Goal: Information Seeking & Learning: Learn about a topic

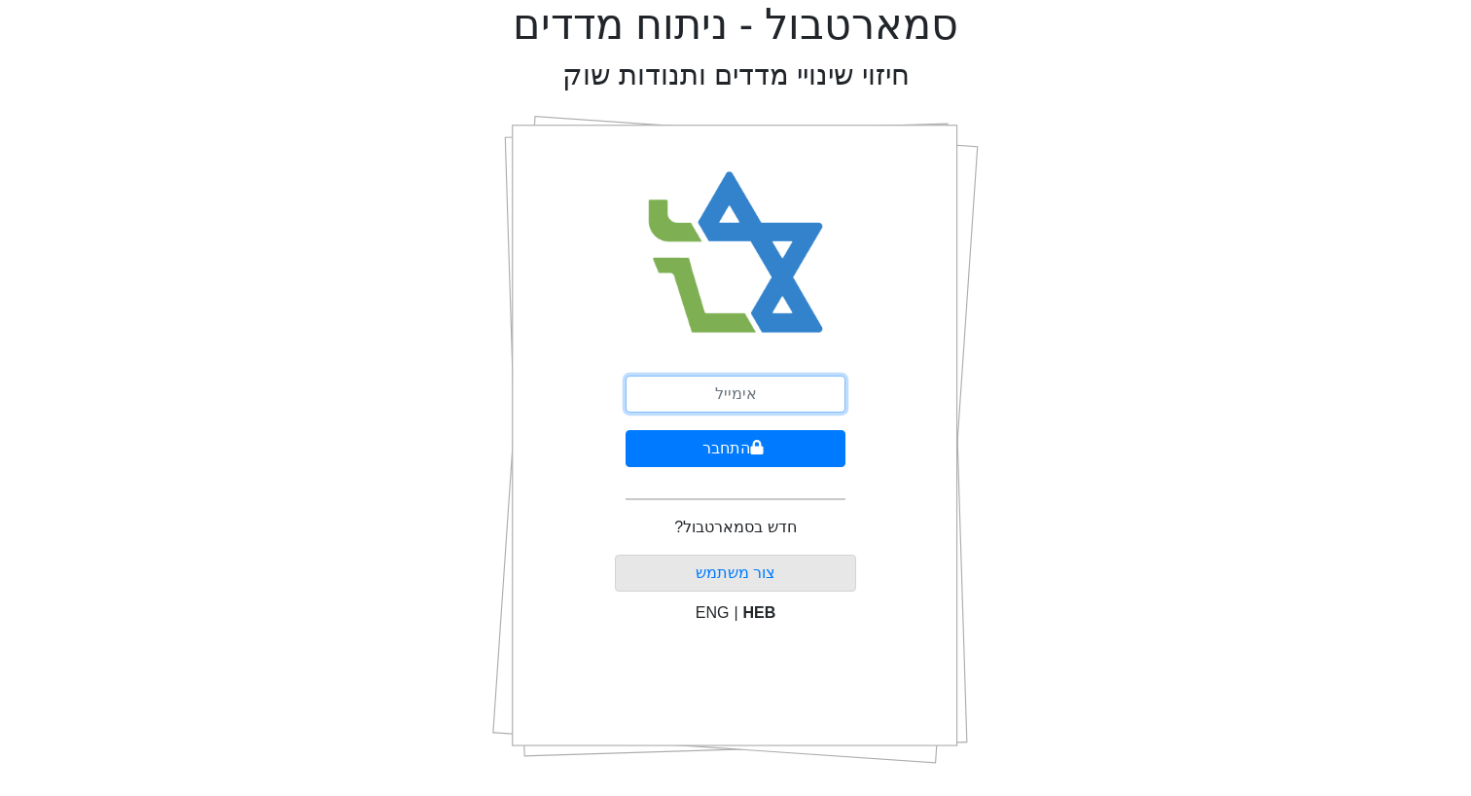
click at [739, 382] on input "email" at bounding box center [735, 393] width 220 height 37
type input "[EMAIL_ADDRESS][DOMAIN_NAME]"
click at [625, 430] on button "התחבר" at bounding box center [735, 448] width 220 height 37
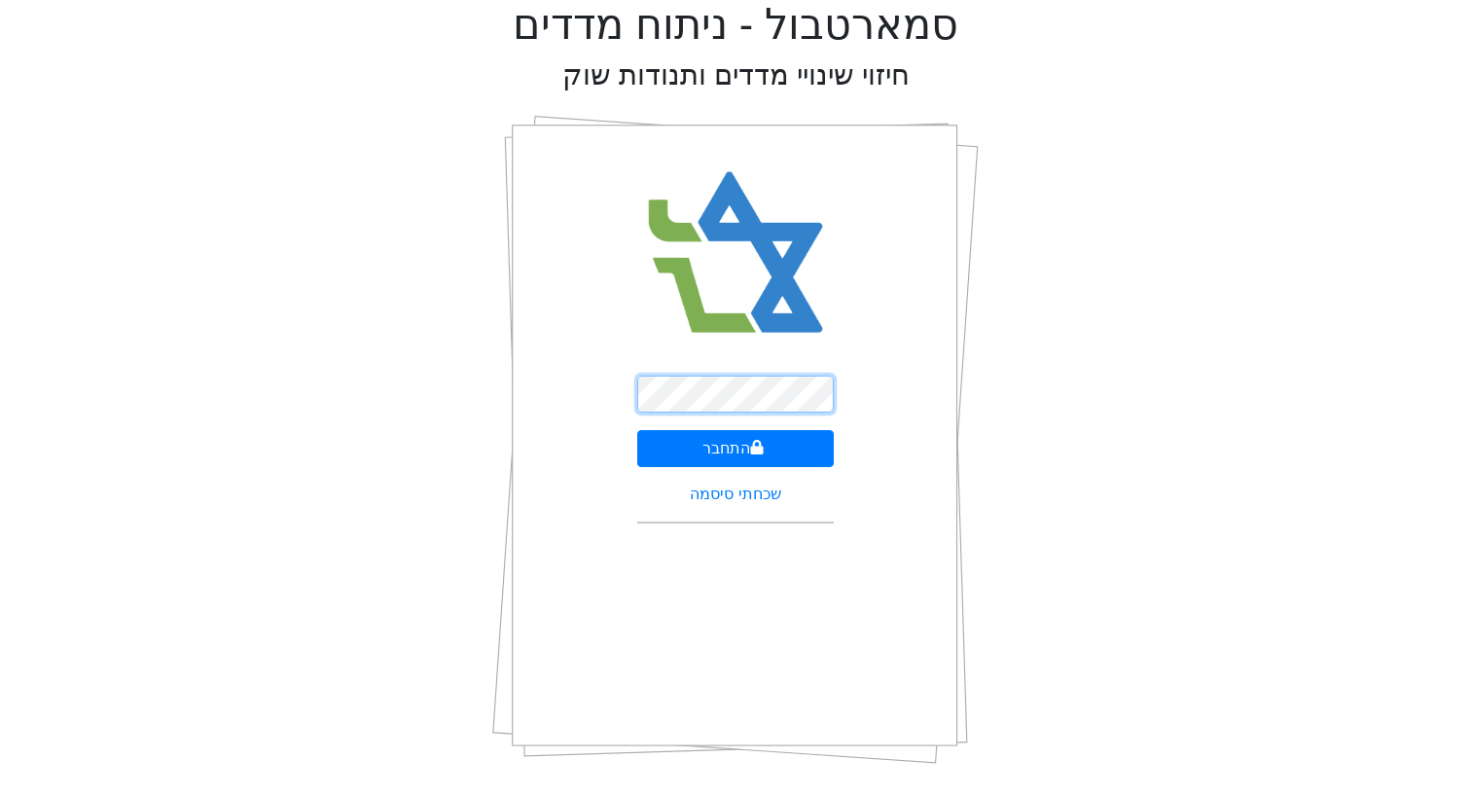
click at [637, 430] on button "התחבר" at bounding box center [735, 448] width 197 height 37
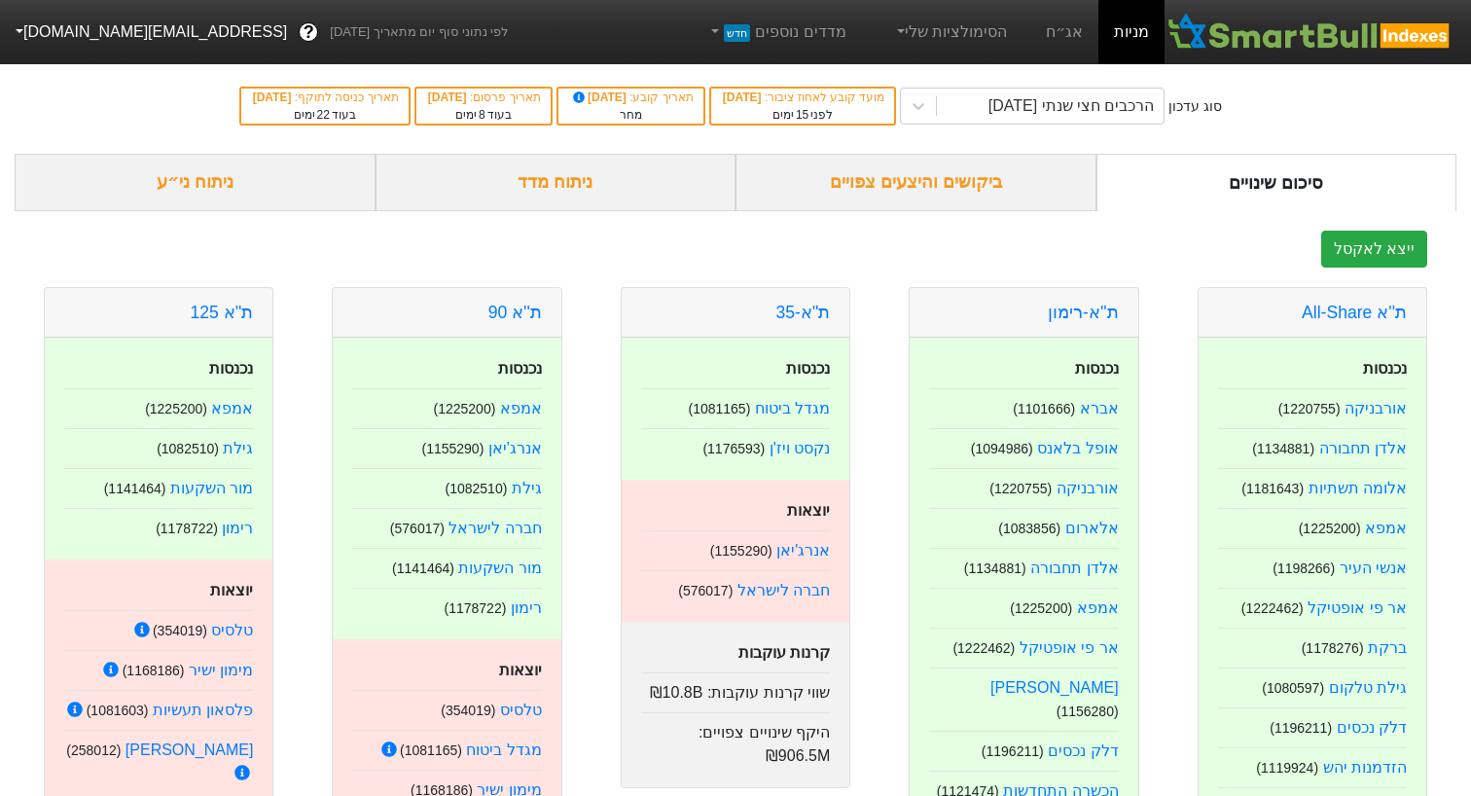
click at [958, 186] on div "ביקושים והיצעים צפויים" at bounding box center [915, 182] width 361 height 57
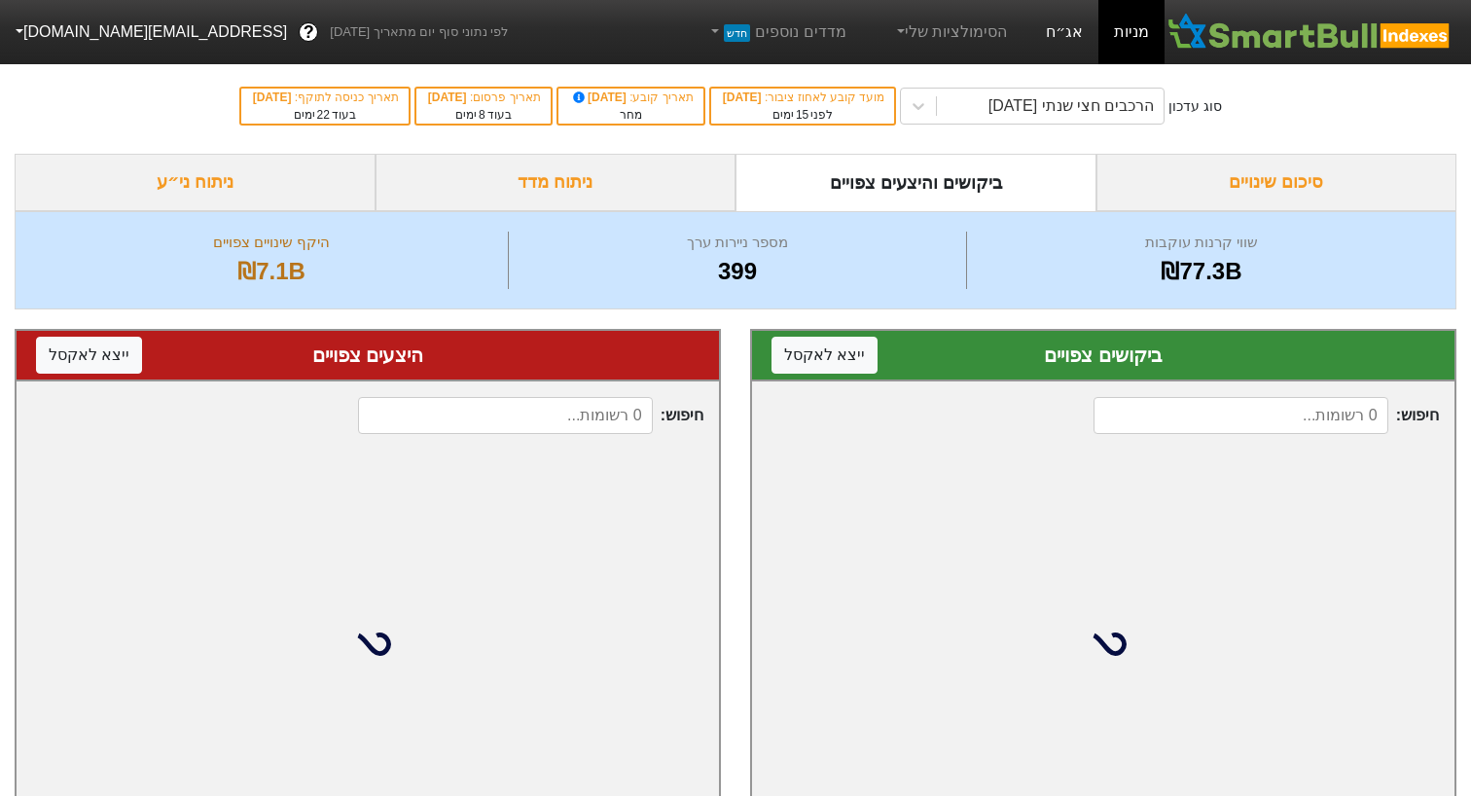
click at [1072, 21] on link "אג״ח" at bounding box center [1064, 32] width 68 height 64
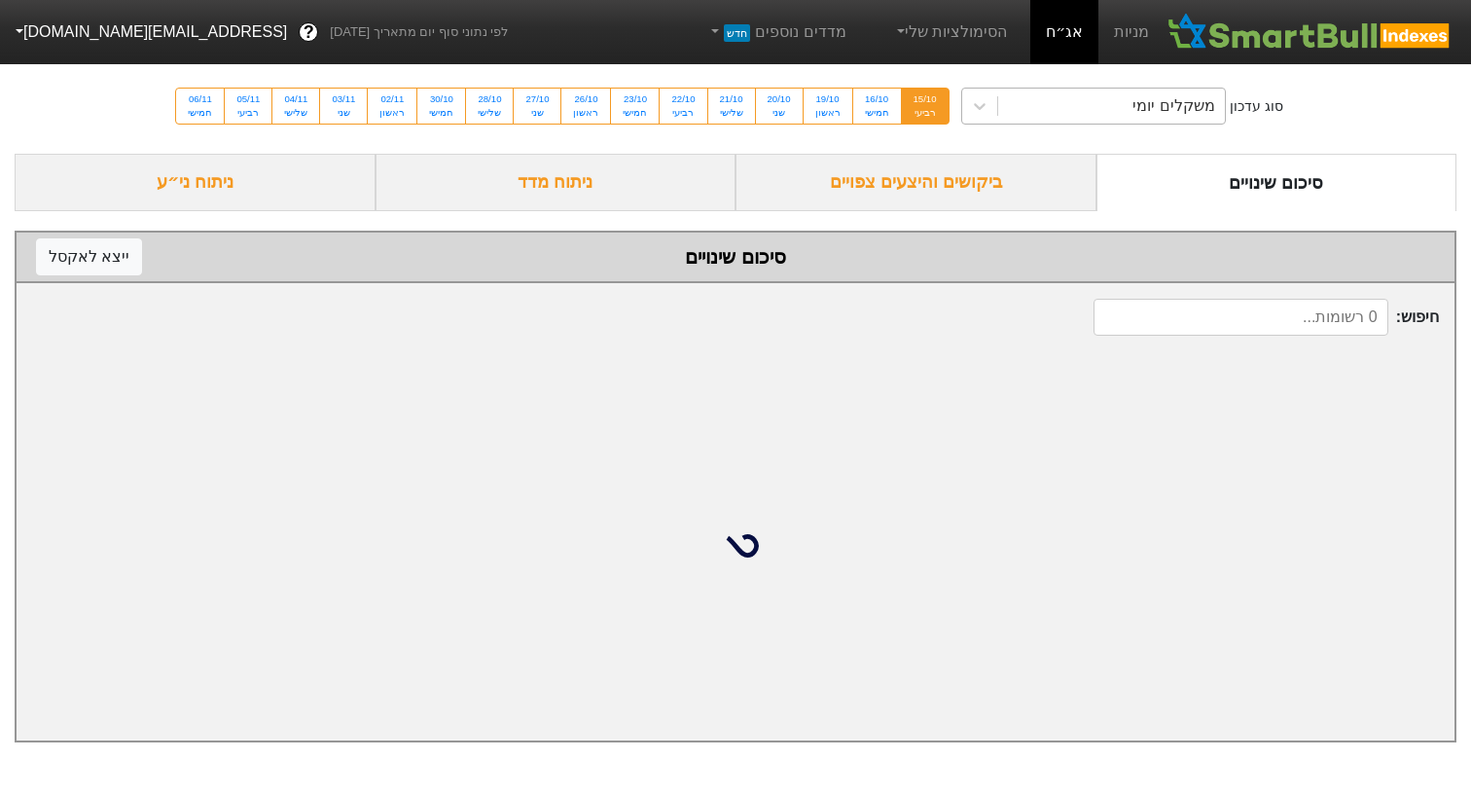
click at [1054, 103] on div "משקלים יומי" at bounding box center [1111, 106] width 227 height 35
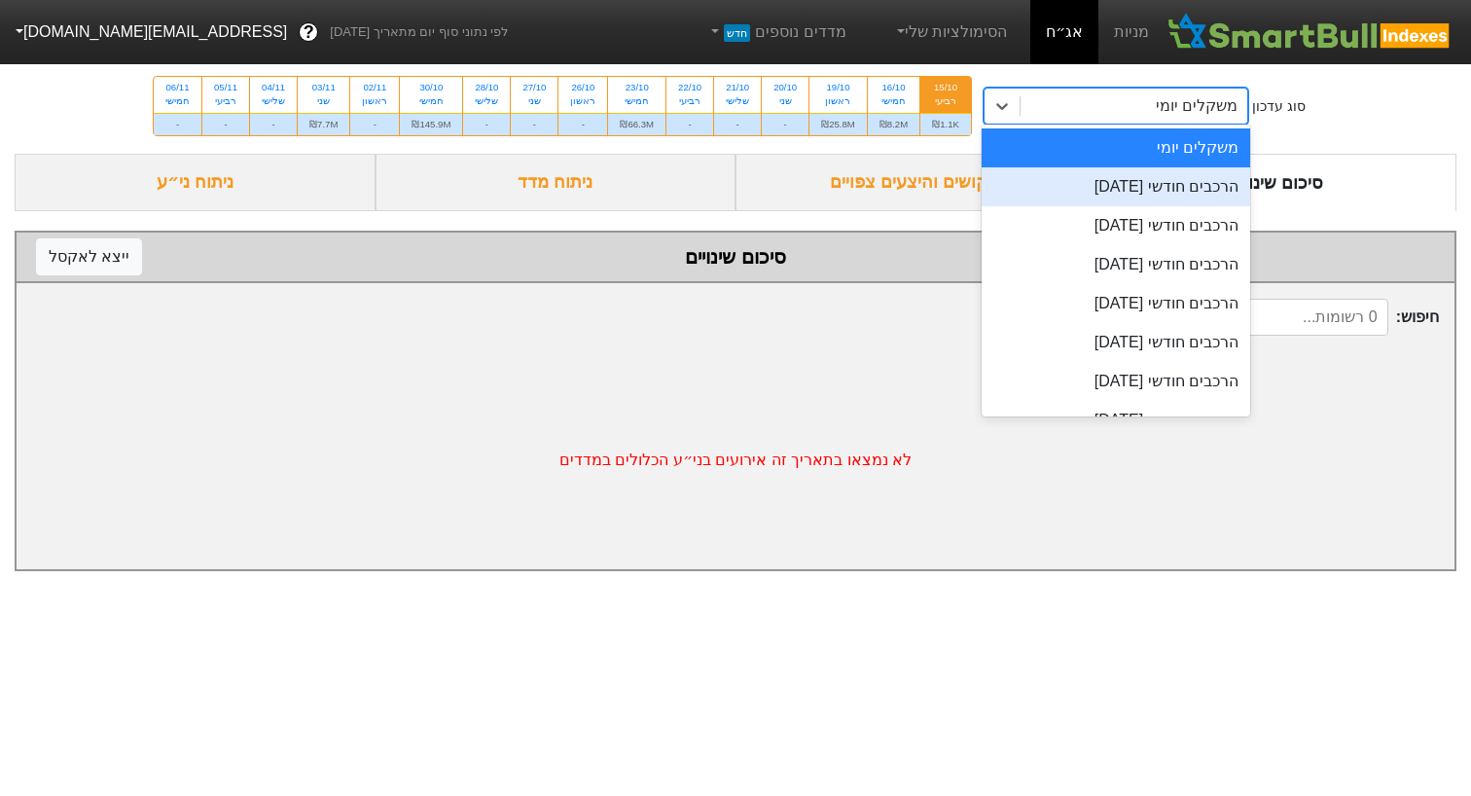
click at [1036, 183] on div "הרכבים חודשי [DATE]" at bounding box center [1116, 186] width 268 height 39
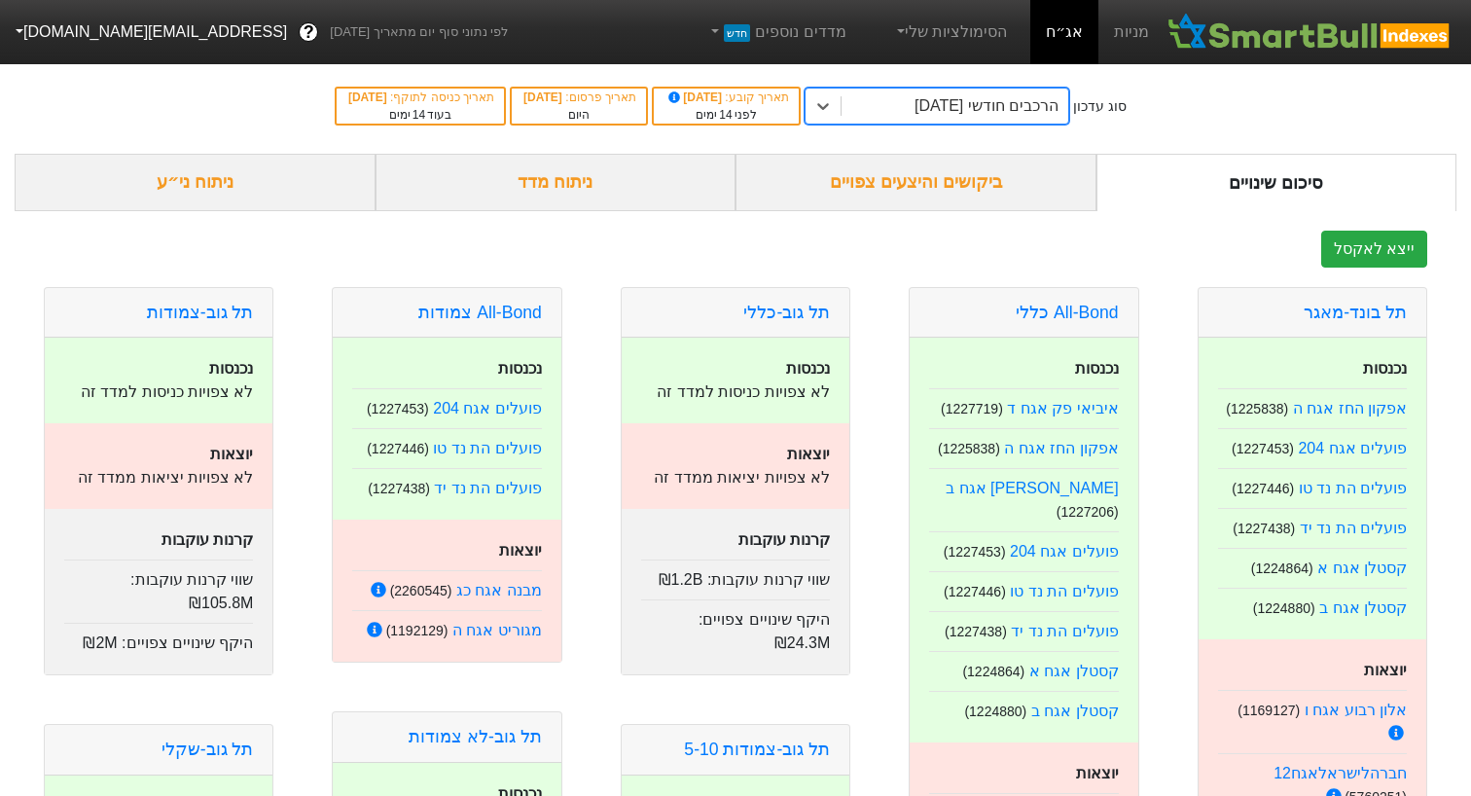
click at [944, 191] on div "ביקושים והיצעים צפויים" at bounding box center [915, 182] width 361 height 57
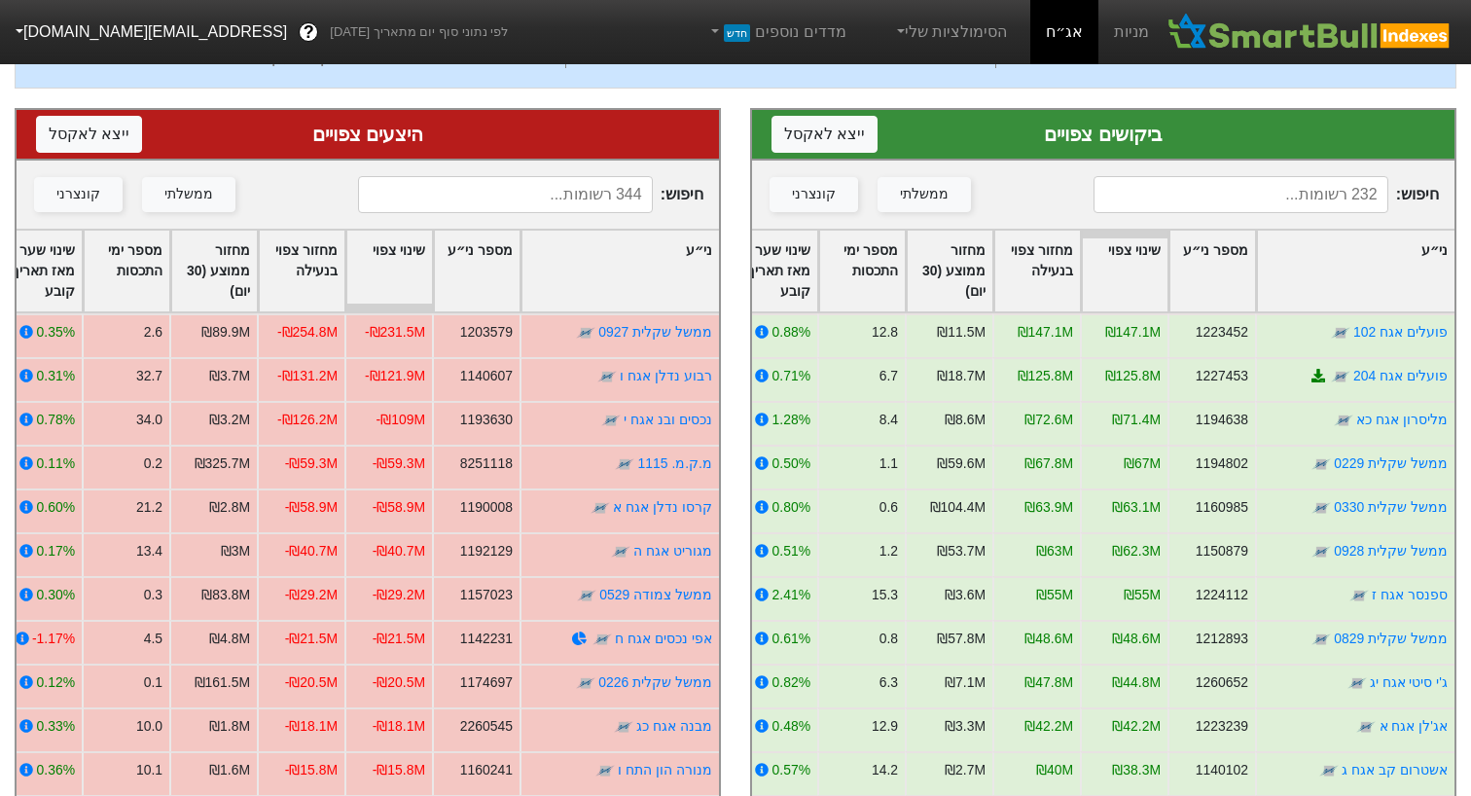
scroll to position [207, 0]
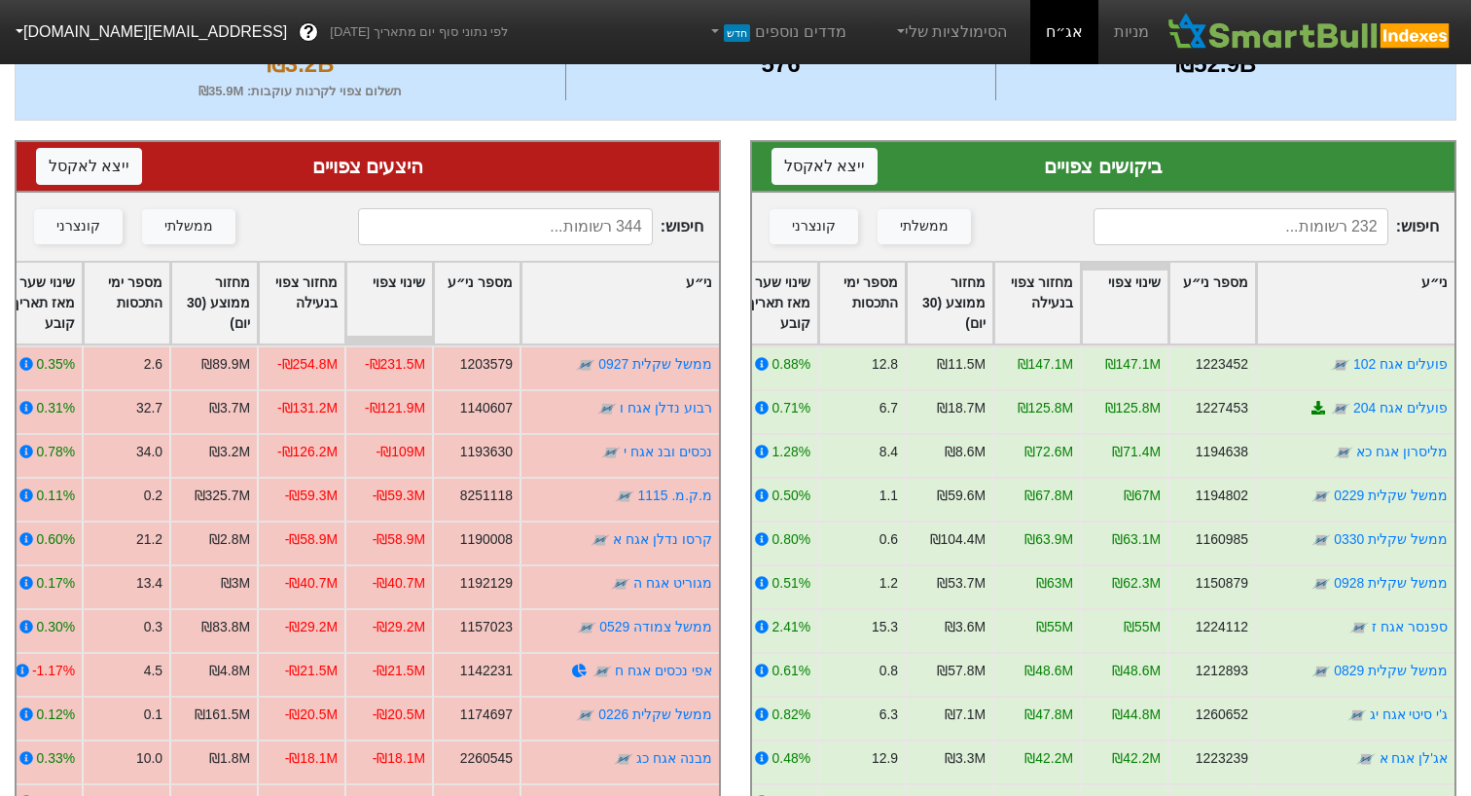
click at [1276, 222] on input at bounding box center [1240, 226] width 294 height 37
type input "g"
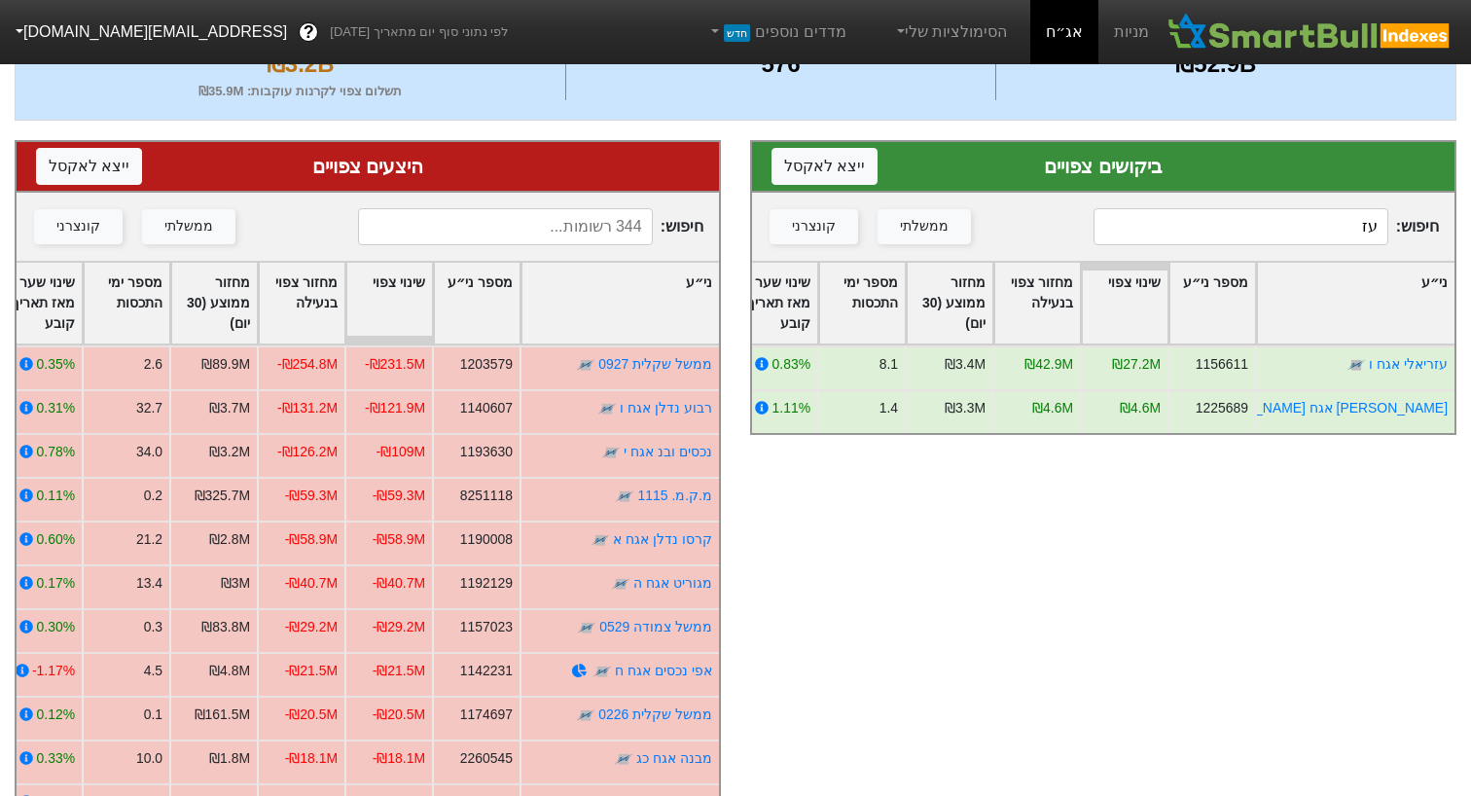
type input "עז"
